Goal: Find specific page/section: Find specific page/section

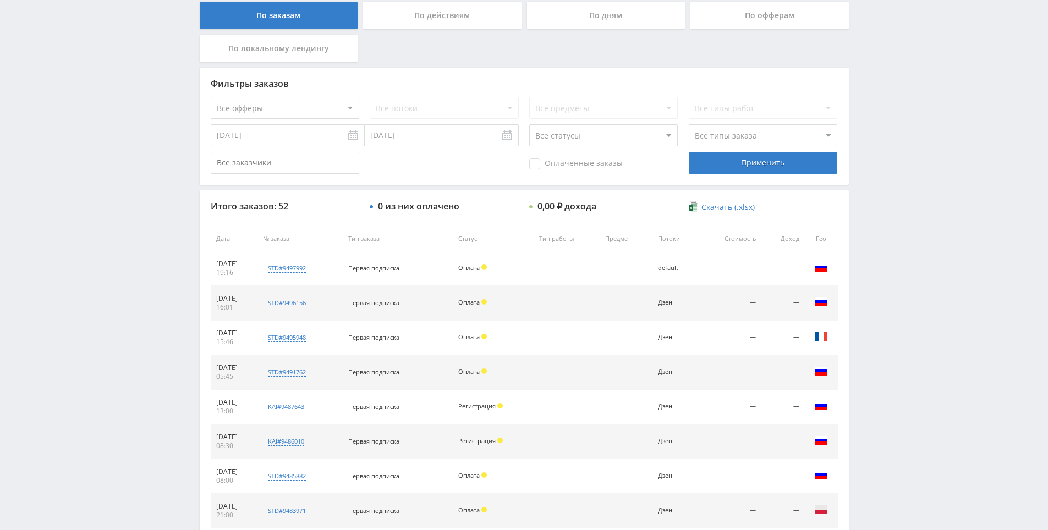
scroll to position [393, 0]
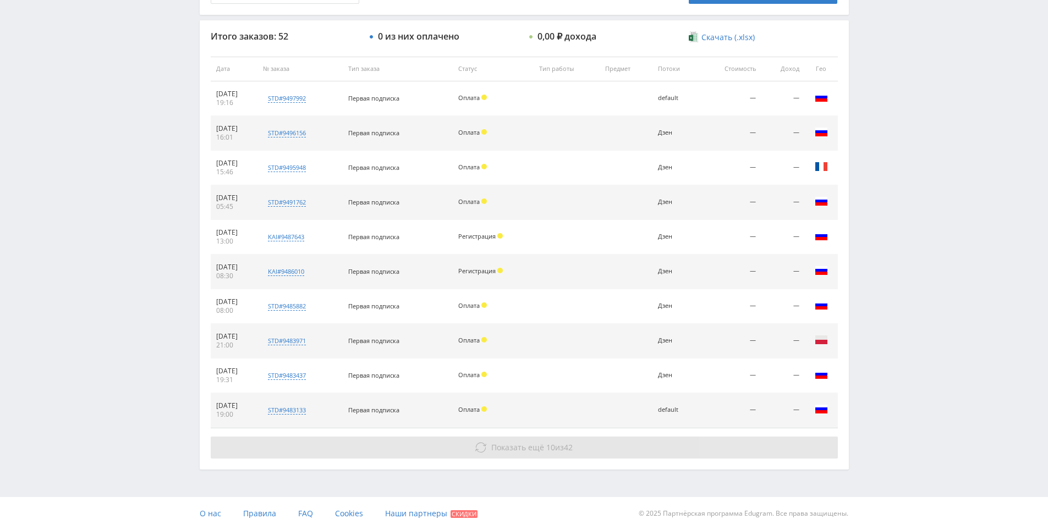
click at [527, 451] on span "Показать ещё" at bounding box center [517, 447] width 53 height 10
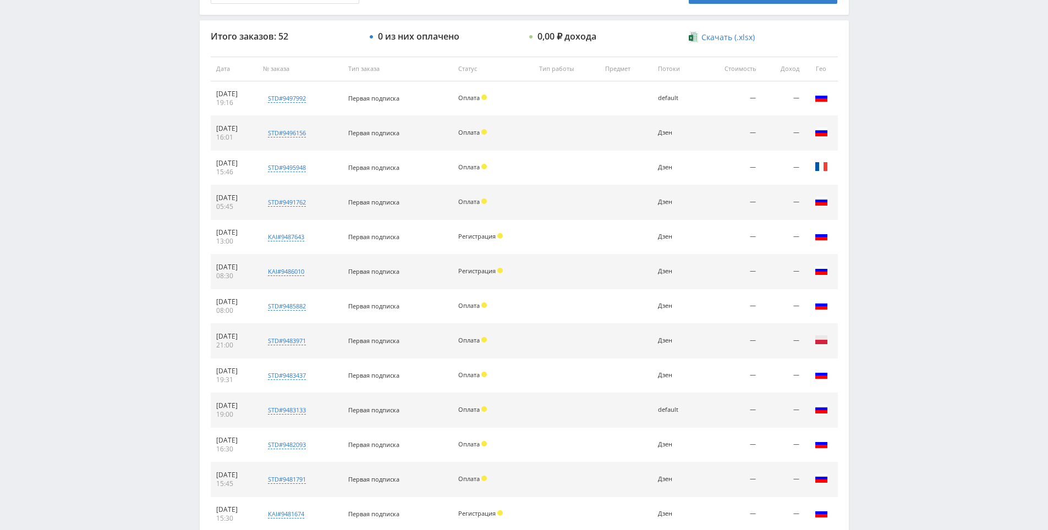
drag, startPoint x: 887, startPoint y: 327, endPoint x: 867, endPoint y: 301, distance: 32.5
click at [865, 257] on div "Telegram-канал Инструменты База знаний Ваш менеджер: [PERSON_NAME] Online @edug…" at bounding box center [524, 242] width 1048 height 1270
click at [865, 258] on div "Telegram-канал Инструменты База знаний Ваш менеджер: [PERSON_NAME] Online @edug…" at bounding box center [524, 242] width 1048 height 1270
click at [883, 211] on div "Telegram-канал Инструменты База знаний Ваш менеджер: [PERSON_NAME] Online @edug…" at bounding box center [524, 242] width 1048 height 1270
drag, startPoint x: 883, startPoint y: 211, endPoint x: 879, endPoint y: 226, distance: 16.0
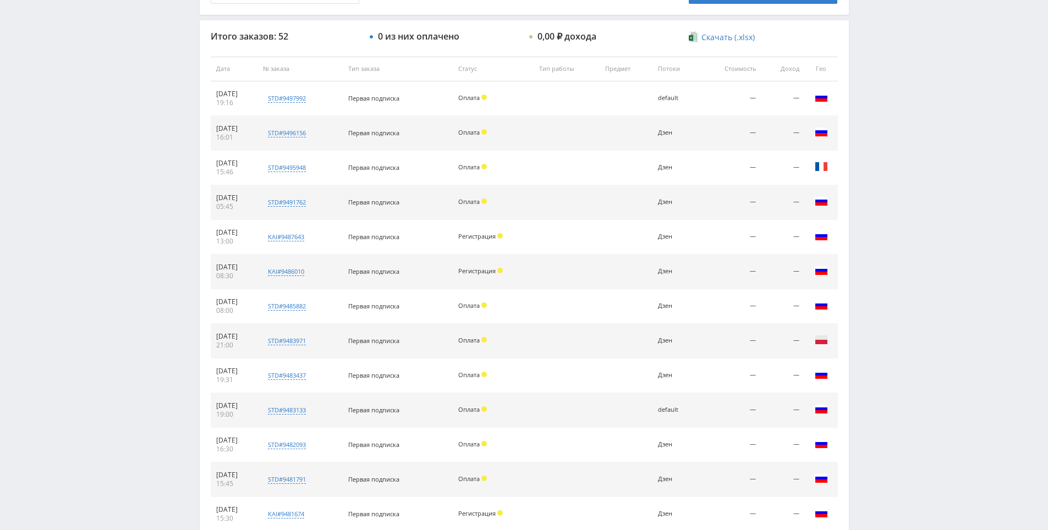
click at [879, 225] on div "Telegram-канал Инструменты База знаний Ваш менеджер: [PERSON_NAME] Online @edug…" at bounding box center [524, 242] width 1048 height 1270
click at [879, 226] on div "Telegram-канал Инструменты База знаний Ваш менеджер: [PERSON_NAME] Online @edug…" at bounding box center [524, 242] width 1048 height 1270
click at [878, 190] on div "Telegram-канал Инструменты База знаний Ваш менеджер: [PERSON_NAME] Online @edug…" at bounding box center [524, 242] width 1048 height 1270
click at [870, 182] on div "Telegram-канал Инструменты База знаний Ваш менеджер: [PERSON_NAME] Online @edug…" at bounding box center [524, 242] width 1048 height 1270
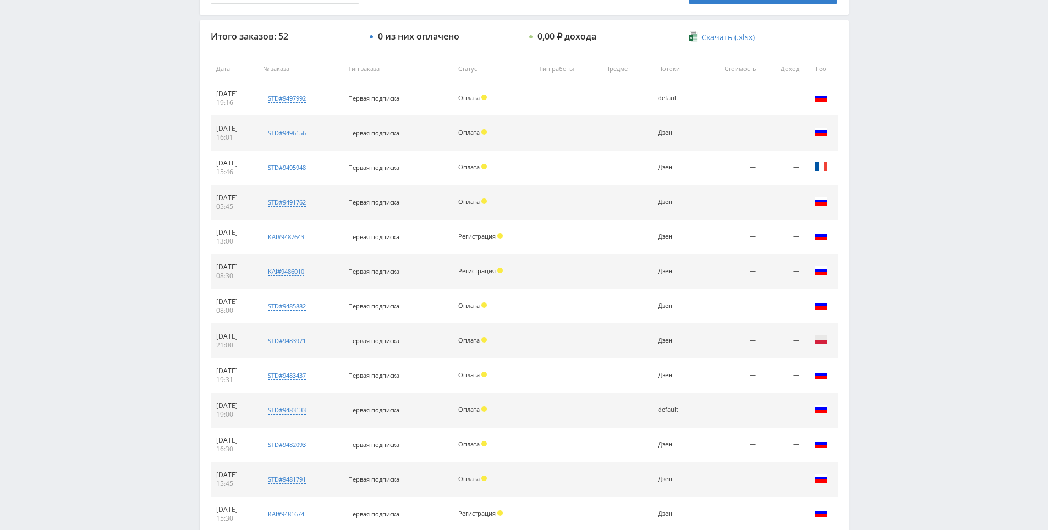
click at [868, 196] on div "Telegram-канал Инструменты База знаний Ваш менеджер: [PERSON_NAME] Online @edug…" at bounding box center [524, 242] width 1048 height 1270
click at [868, 201] on div "Telegram-канал Инструменты База знаний Ваш менеджер: [PERSON_NAME] Online @edug…" at bounding box center [524, 242] width 1048 height 1270
drag, startPoint x: 868, startPoint y: 201, endPoint x: 868, endPoint y: 181, distance: 19.3
click at [868, 179] on div "Telegram-канал Инструменты База знаний Ваш менеджер: [PERSON_NAME] Online @edug…" at bounding box center [524, 242] width 1048 height 1270
drag, startPoint x: 867, startPoint y: 179, endPoint x: 867, endPoint y: 164, distance: 14.8
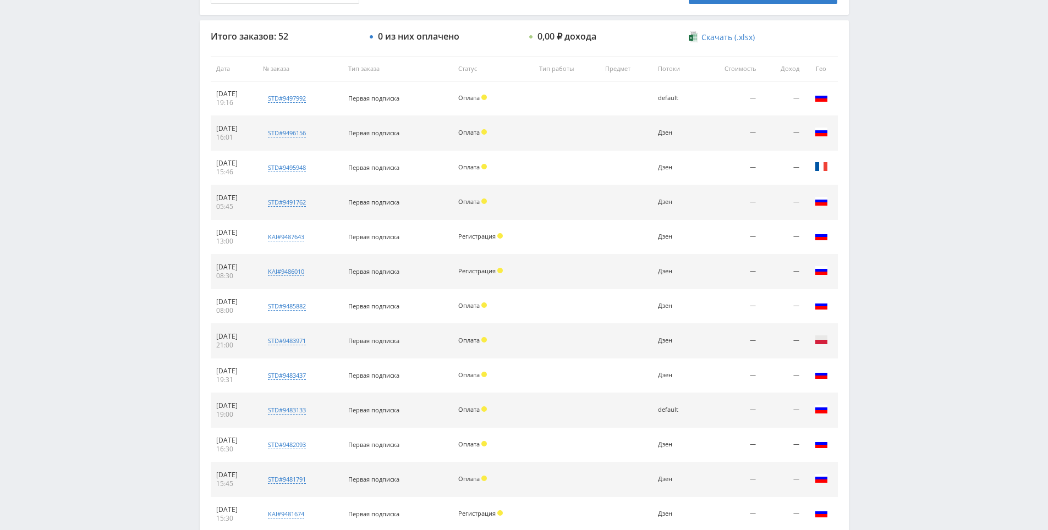
drag, startPoint x: 867, startPoint y: 164, endPoint x: 869, endPoint y: 152, distance: 12.2
click at [867, 163] on div "Telegram-канал Инструменты База знаний Ваш менеджер: [PERSON_NAME] Online @edug…" at bounding box center [524, 242] width 1048 height 1270
click at [869, 152] on div "Telegram-канал Инструменты База знаний Ваш менеджер: [PERSON_NAME] Online @edug…" at bounding box center [524, 242] width 1048 height 1270
click at [868, 144] on div "Telegram-канал Инструменты База знаний Ваш менеджер: [PERSON_NAME] Online @edug…" at bounding box center [524, 242] width 1048 height 1270
click at [868, 157] on div "Telegram-канал Инструменты База знаний Ваш менеджер: [PERSON_NAME] Online @edug…" at bounding box center [524, 242] width 1048 height 1270
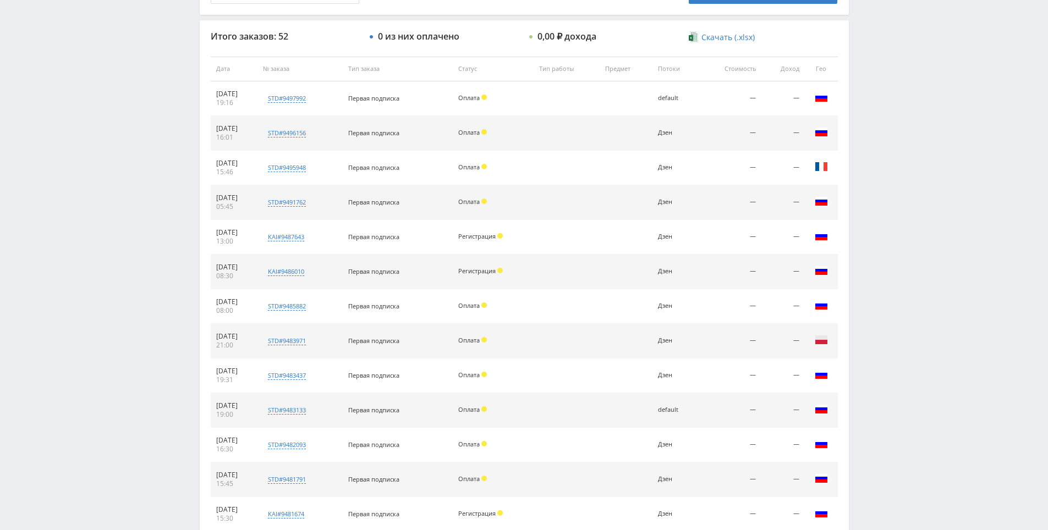
click at [868, 157] on div "Telegram-канал Инструменты База знаний Ваш менеджер: [PERSON_NAME] Online @edug…" at bounding box center [524, 242] width 1048 height 1270
click at [868, 142] on div "Telegram-канал Инструменты База знаний Ваш менеджер: [PERSON_NAME] Online @edug…" at bounding box center [524, 242] width 1048 height 1270
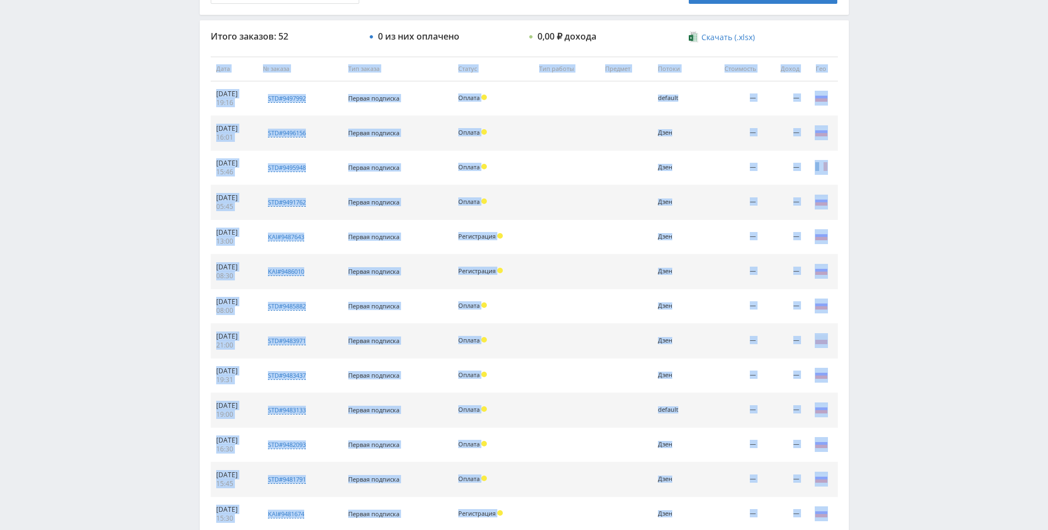
click at [866, 146] on div "Telegram-канал Инструменты База знаний Ваш менеджер: [PERSON_NAME] Online @edug…" at bounding box center [524, 242] width 1048 height 1270
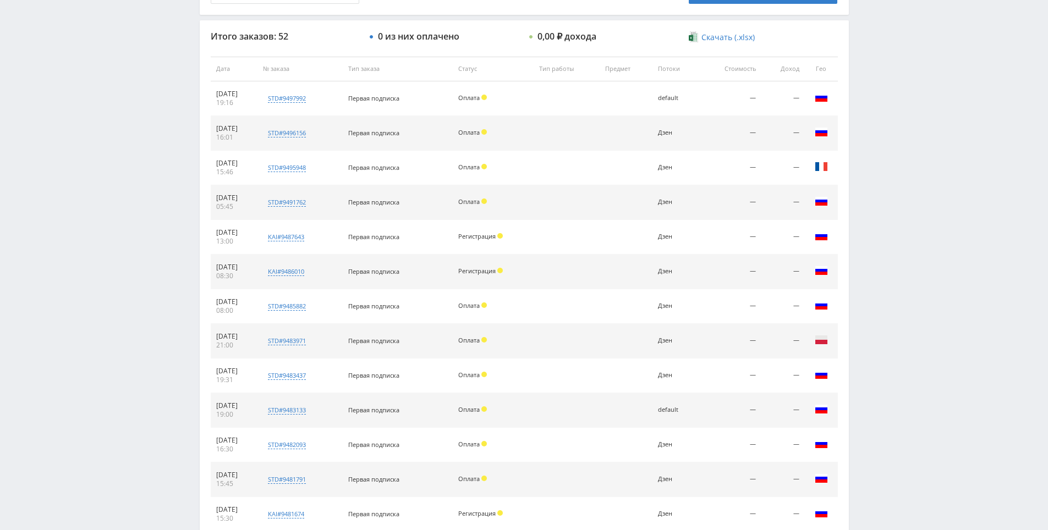
drag, startPoint x: 867, startPoint y: 136, endPoint x: 867, endPoint y: 142, distance: 6.0
click at [867, 137] on div "Telegram-канал Инструменты База знаний Ваш менеджер: [PERSON_NAME] Online @edug…" at bounding box center [524, 242] width 1048 height 1270
click at [866, 140] on div "Telegram-канал Инструменты База знаний Ваш менеджер: [PERSON_NAME] Online @edug…" at bounding box center [524, 242] width 1048 height 1270
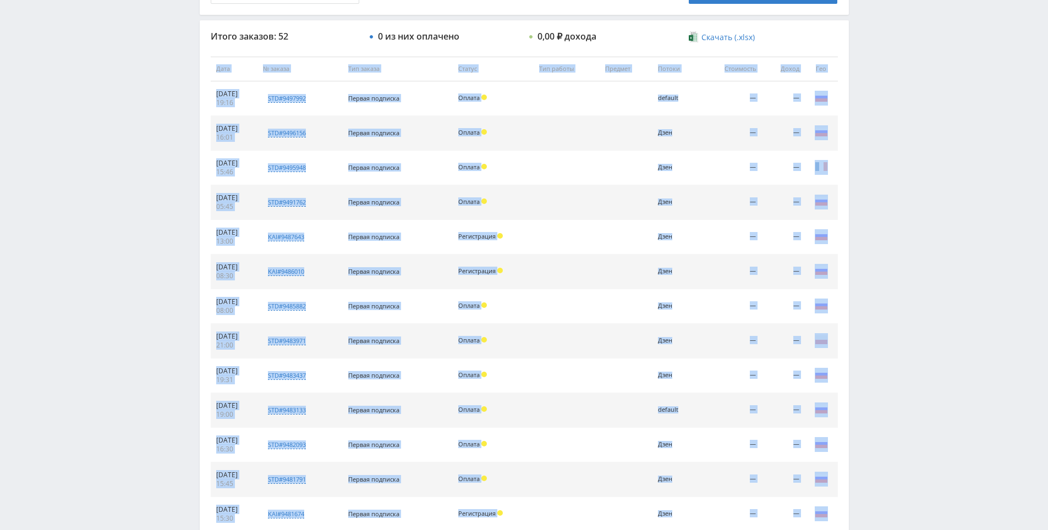
click at [866, 140] on div "Telegram-канал Инструменты База знаний Ваш менеджер: [PERSON_NAME] Online @edug…" at bounding box center [524, 242] width 1048 height 1270
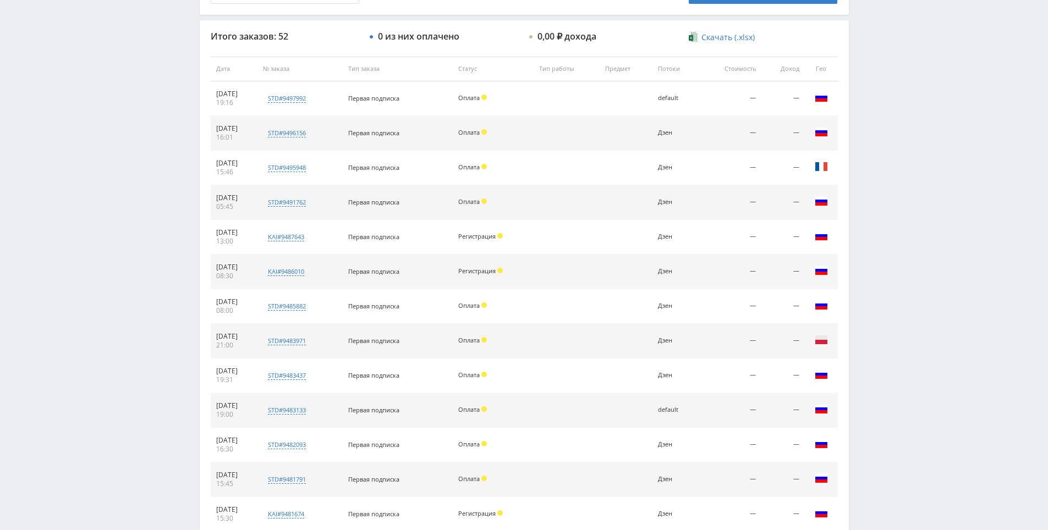
click at [866, 129] on div "Telegram-канал Инструменты База знаний Ваш менеджер: [PERSON_NAME] Online @edug…" at bounding box center [524, 242] width 1048 height 1270
click at [861, 104] on div "Telegram-канал Инструменты База знаний Ваш менеджер: [PERSON_NAME] Online @edug…" at bounding box center [524, 242] width 1048 height 1270
